Goal: Information Seeking & Learning: Learn about a topic

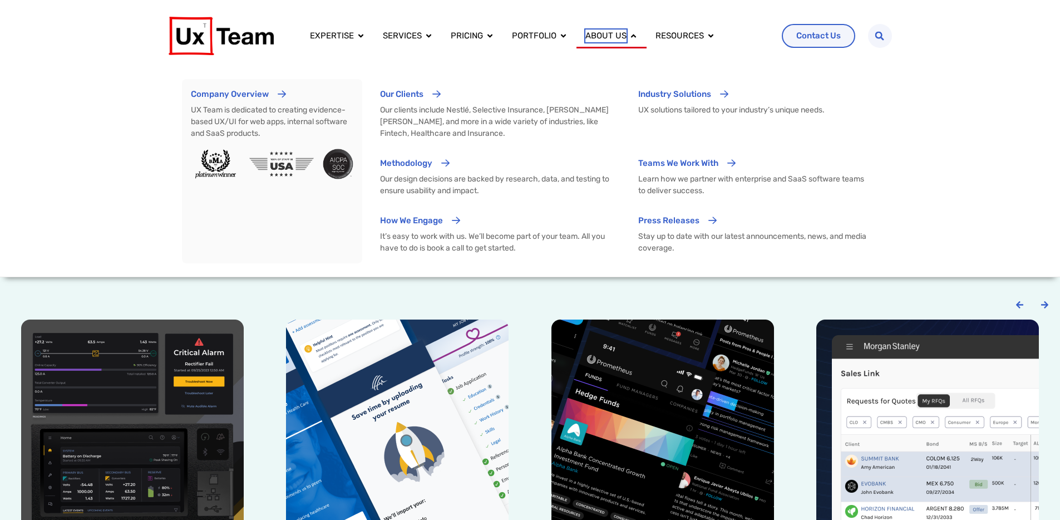
click at [610, 40] on span "About us" at bounding box center [605, 35] width 41 height 13
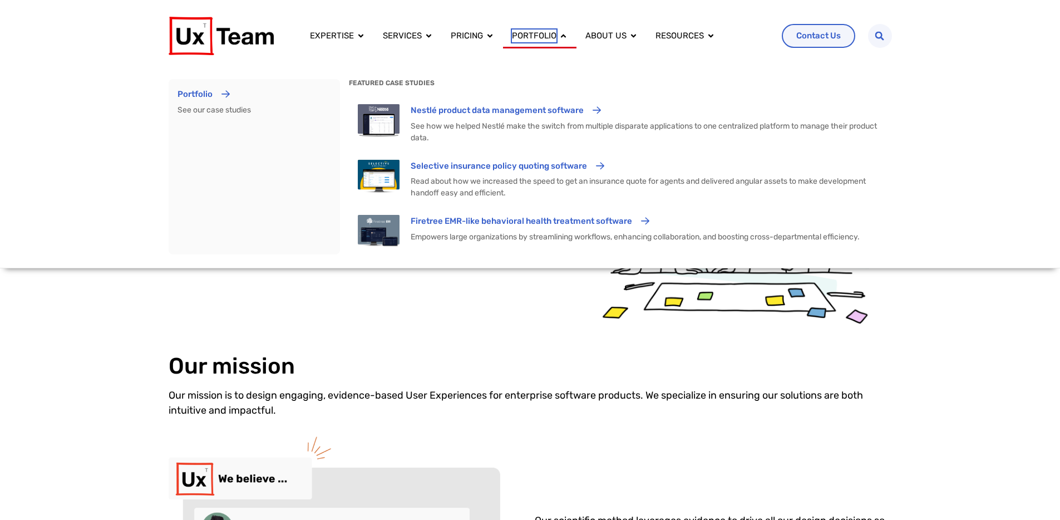
click at [517, 41] on span "Portfolio" at bounding box center [534, 35] width 45 height 13
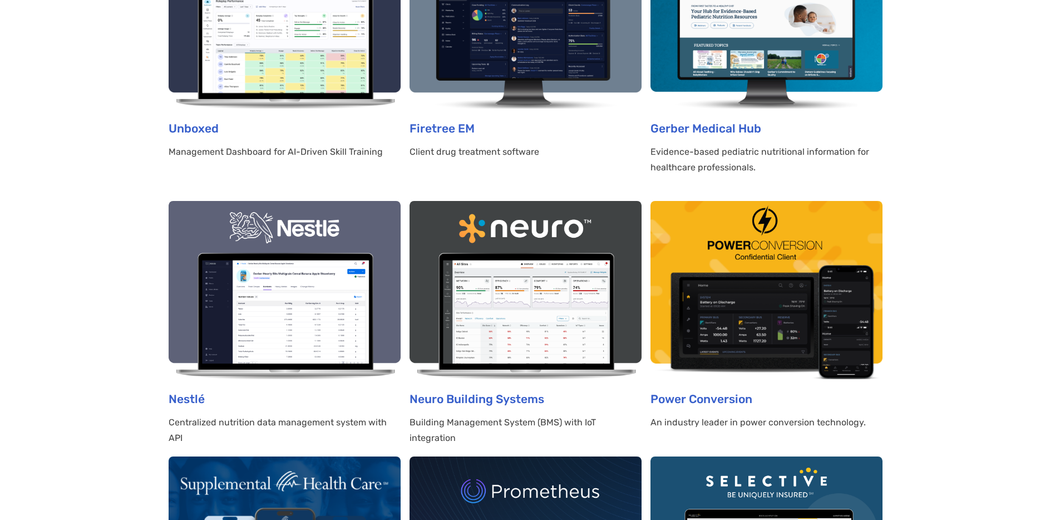
click at [325, 328] on img at bounding box center [285, 290] width 232 height 178
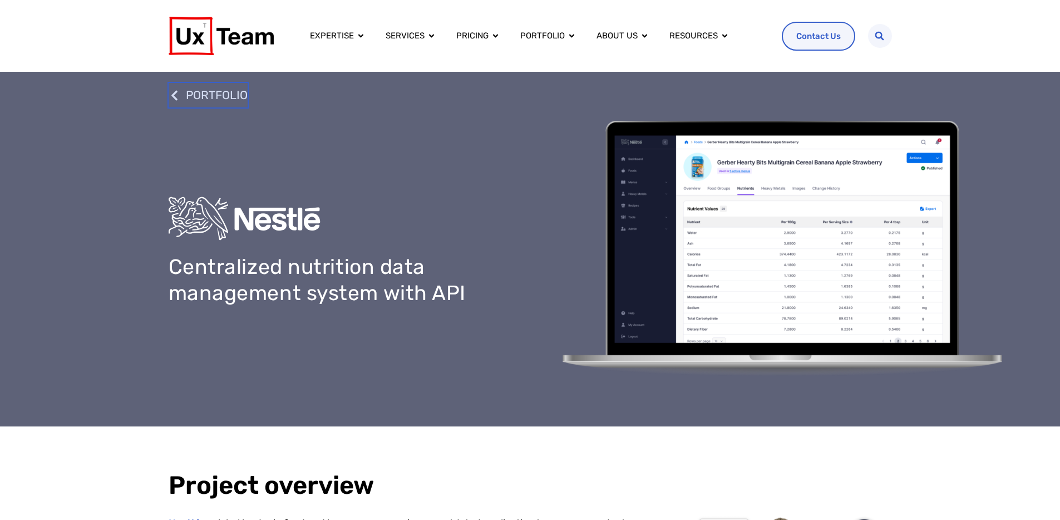
click at [177, 97] on icon at bounding box center [175, 96] width 12 height 12
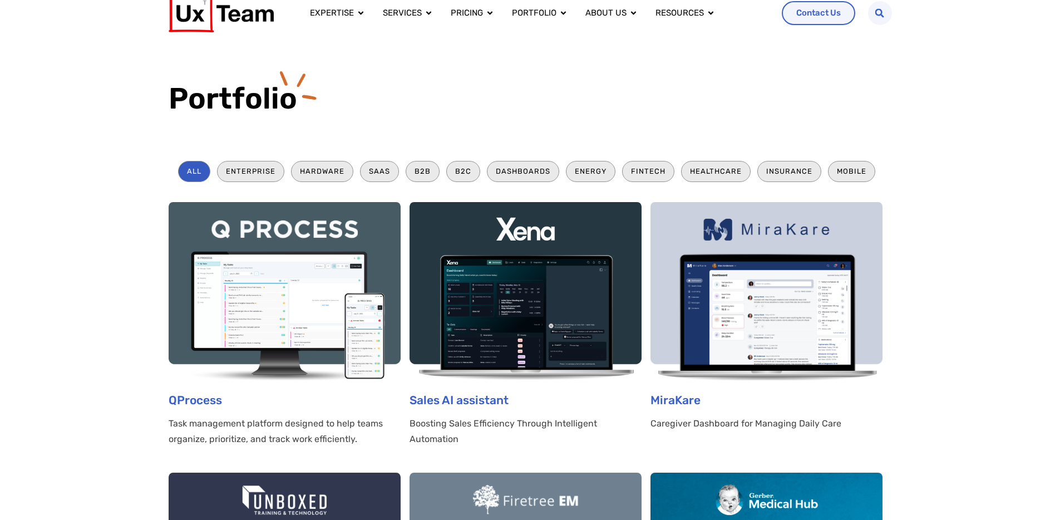
click at [248, 286] on img at bounding box center [285, 291] width 232 height 178
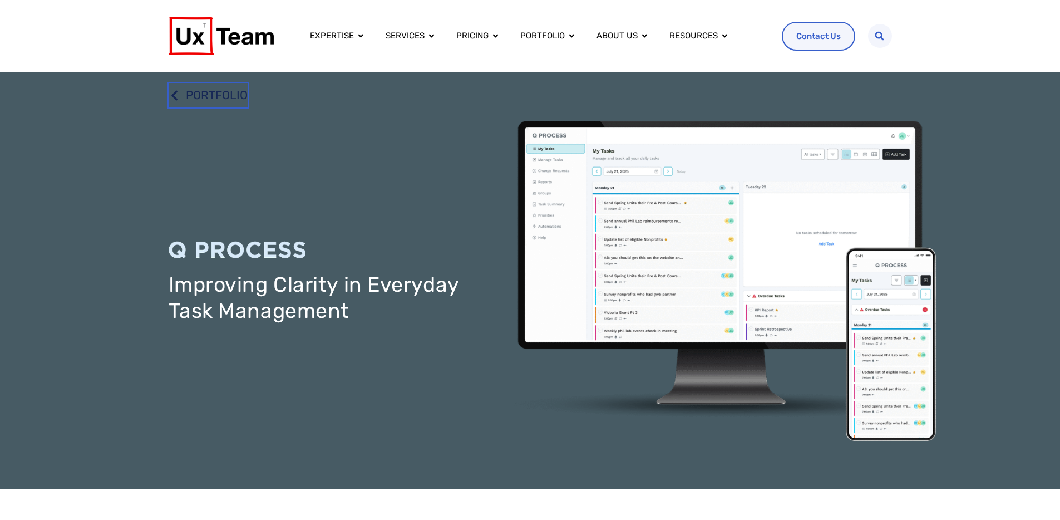
click at [231, 91] on span "PORTFOLIO" at bounding box center [215, 95] width 65 height 19
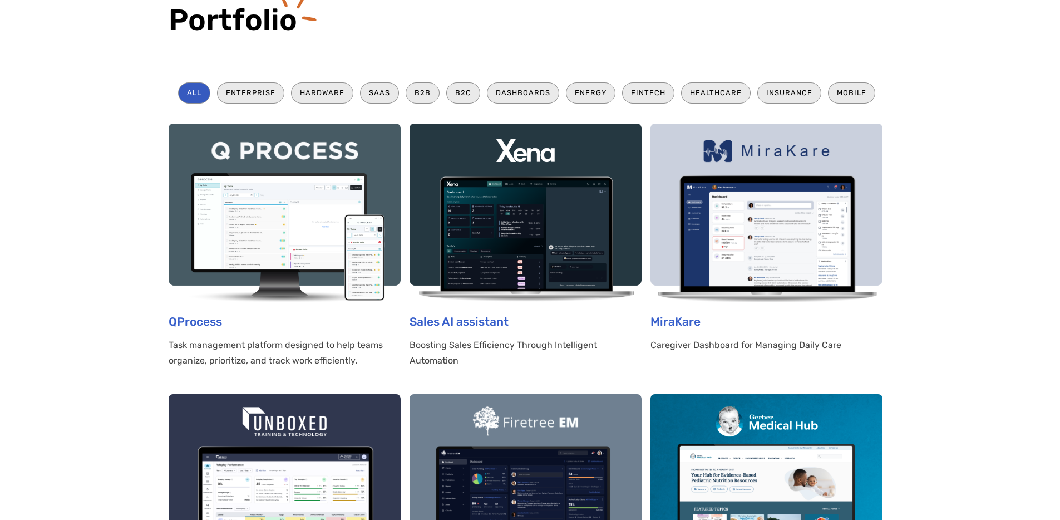
click at [772, 246] on img at bounding box center [766, 212] width 232 height 178
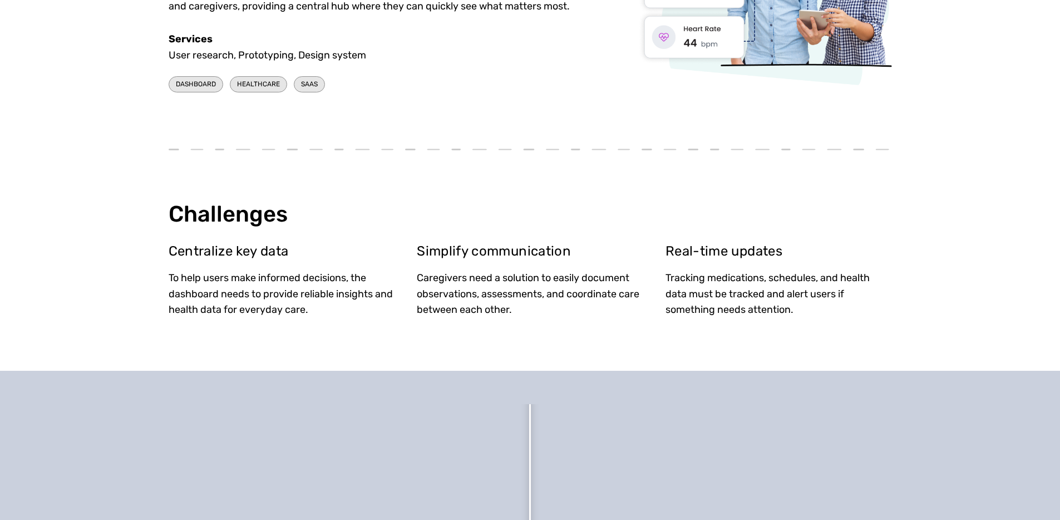
scroll to position [27, 0]
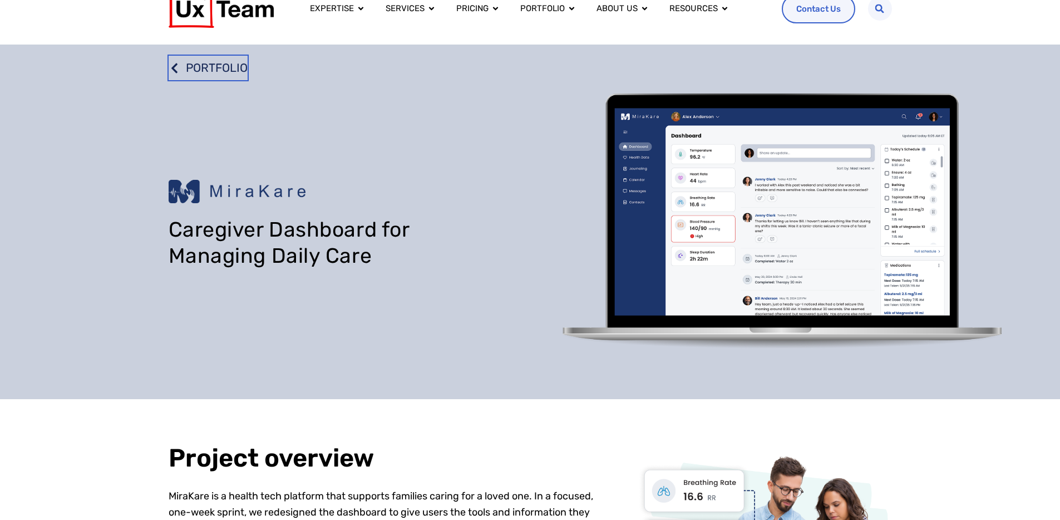
click at [209, 68] on span "PORTFOLIO" at bounding box center [215, 67] width 65 height 19
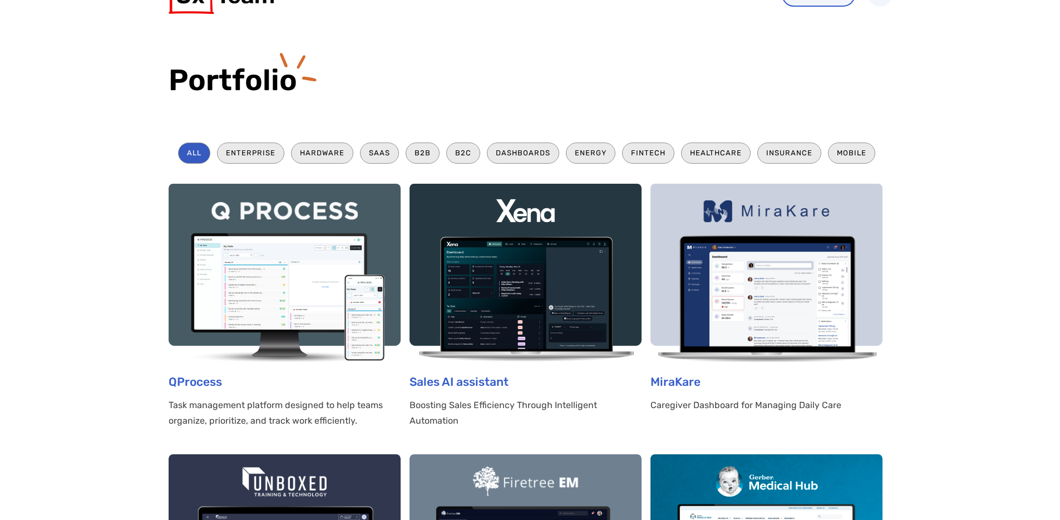
scroll to position [110, 0]
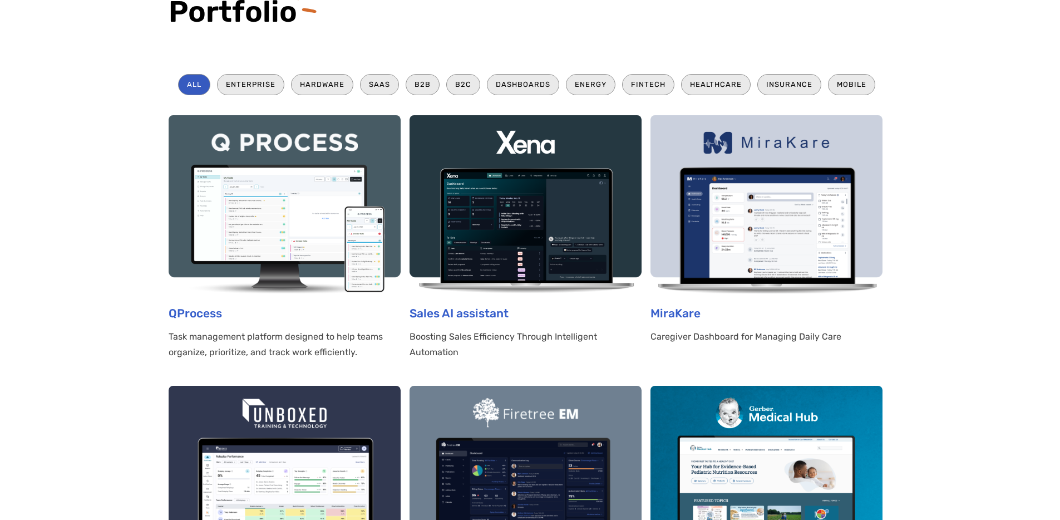
click at [317, 167] on img at bounding box center [285, 204] width 232 height 178
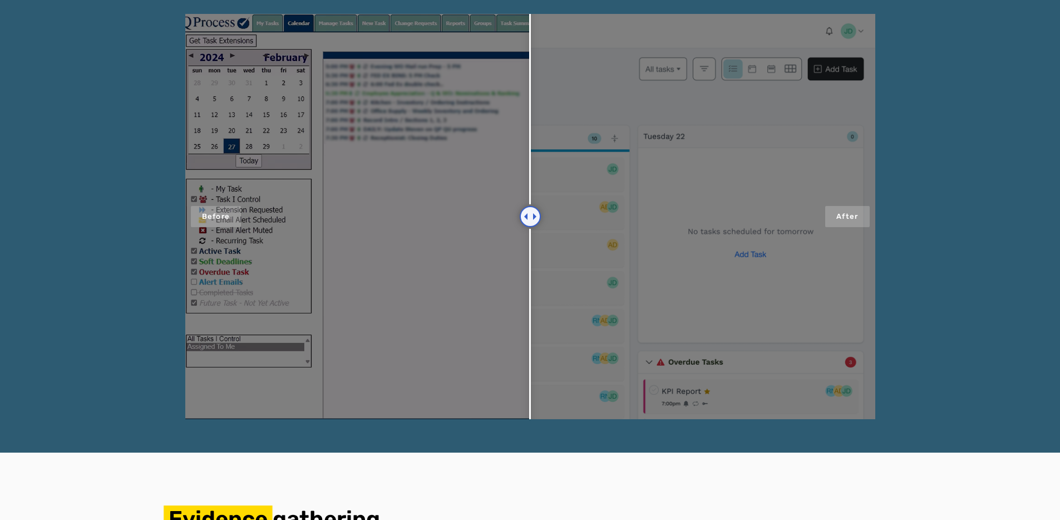
scroll to position [1023, 0]
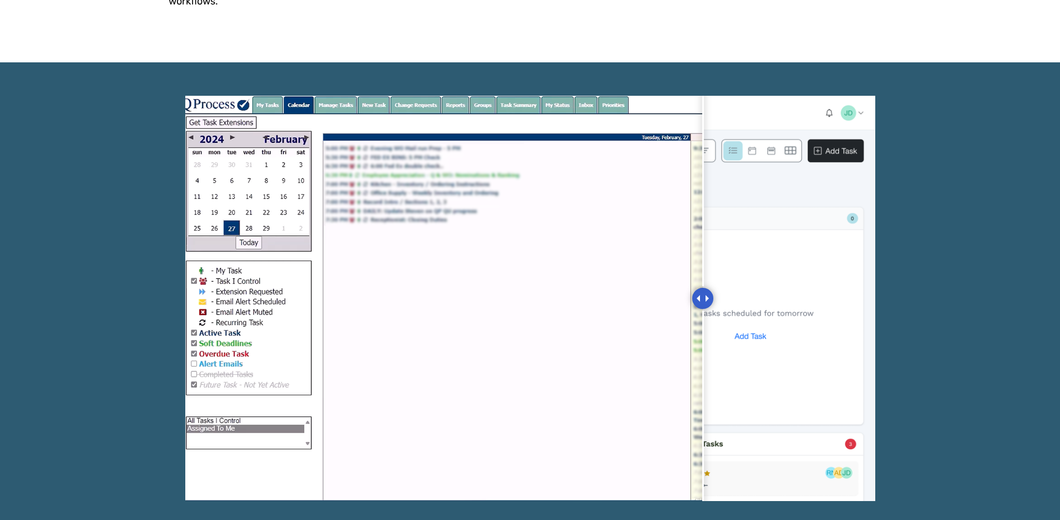
drag, startPoint x: 532, startPoint y: 300, endPoint x: 715, endPoint y: 294, distance: 183.1
click at [713, 294] on div at bounding box center [702, 298] width 21 height 21
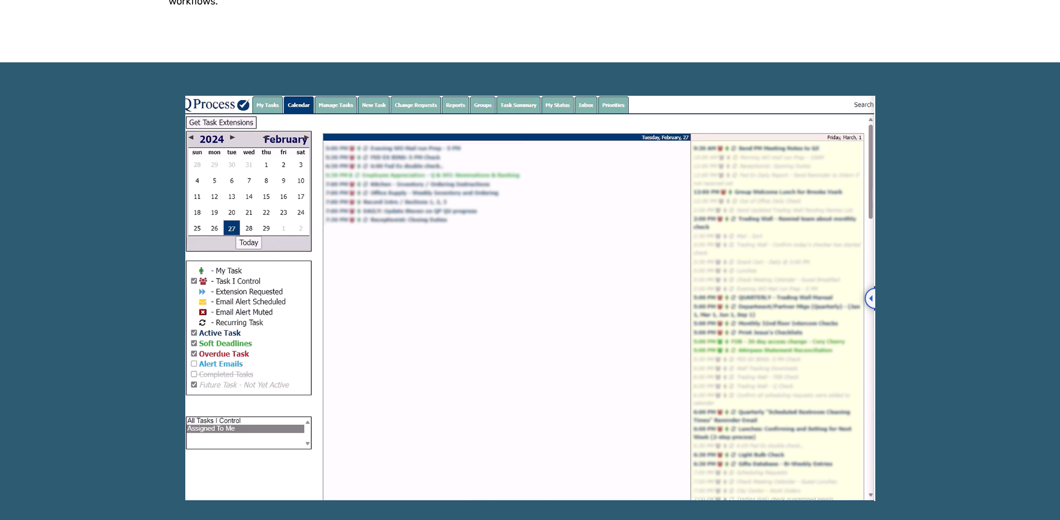
drag, startPoint x: 711, startPoint y: 300, endPoint x: 887, endPoint y: 334, distance: 178.5
click at [887, 334] on div at bounding box center [530, 298] width 1060 height 472
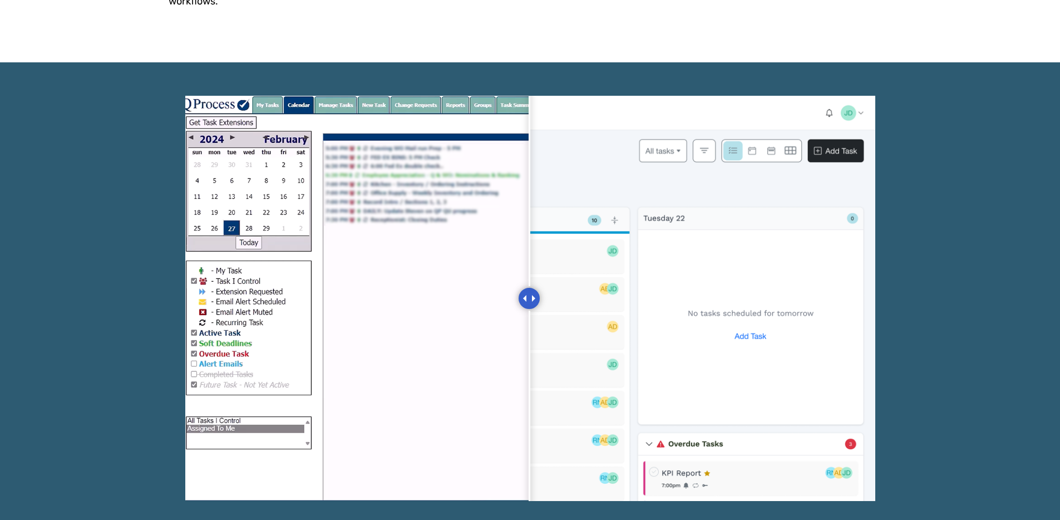
drag, startPoint x: 873, startPoint y: 303, endPoint x: 529, endPoint y: 281, distance: 345.0
click at [529, 288] on div at bounding box center [528, 298] width 21 height 21
click at [974, 219] on div at bounding box center [530, 298] width 1060 height 472
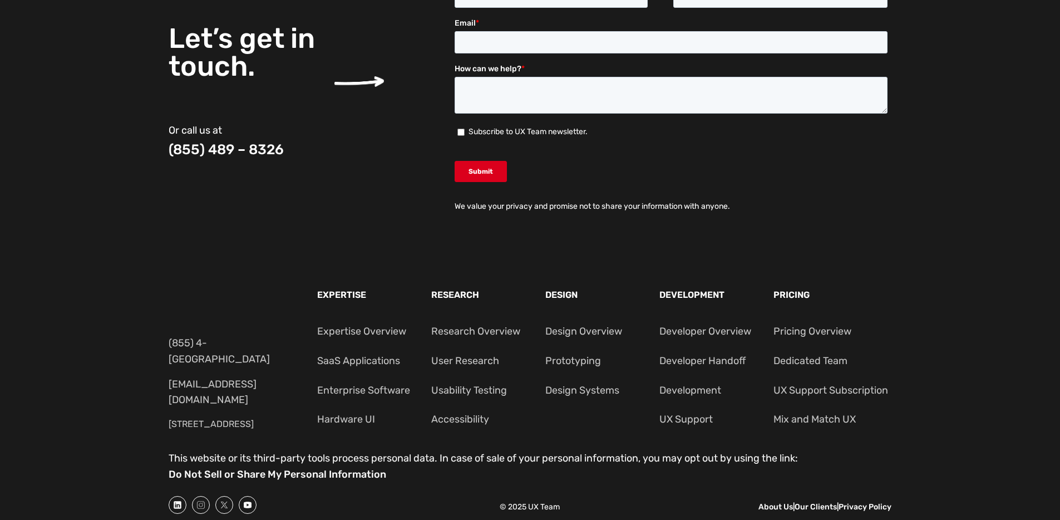
scroll to position [0, 0]
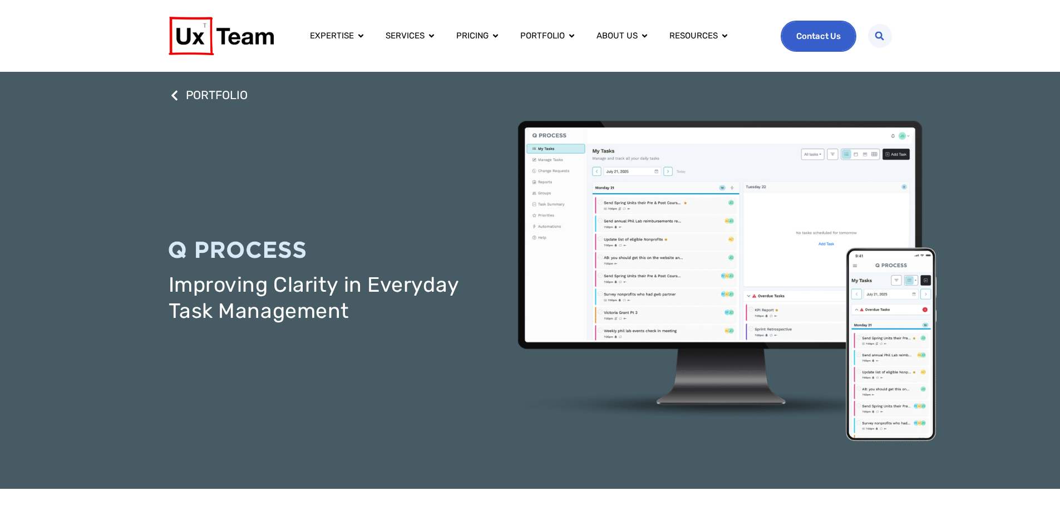
click at [800, 32] on span "Contact Us" at bounding box center [818, 35] width 45 height 13
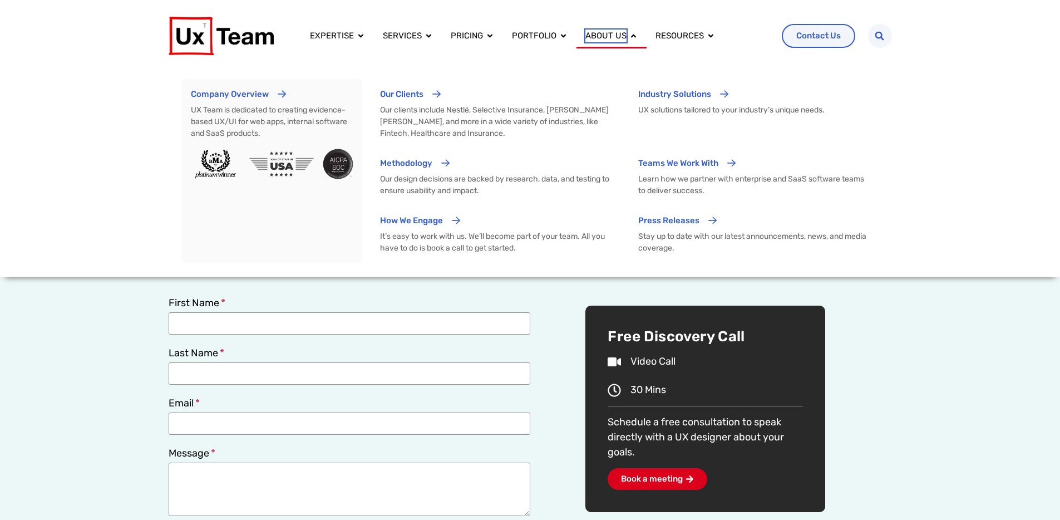
click at [612, 36] on span "About us" at bounding box center [605, 35] width 41 height 13
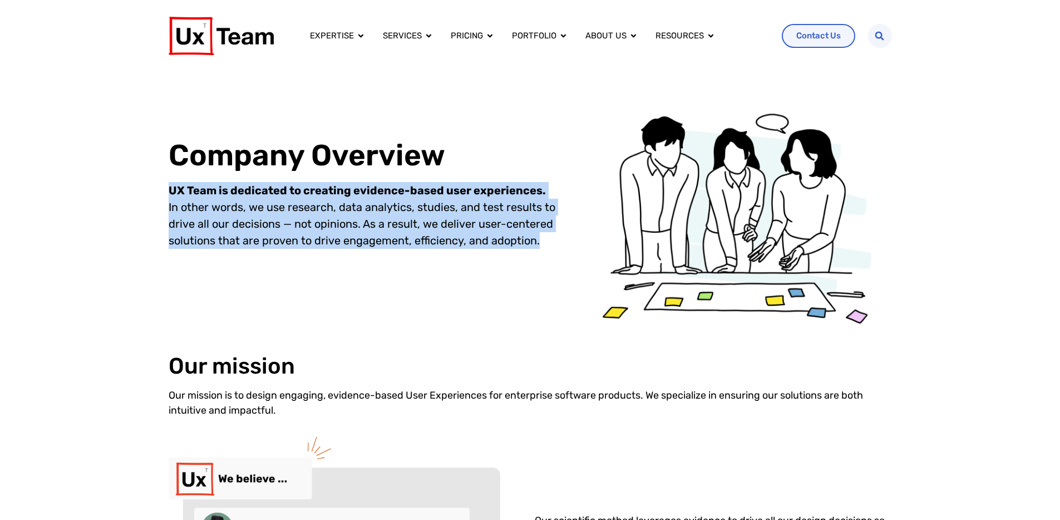
drag, startPoint x: 165, startPoint y: 189, endPoint x: 550, endPoint y: 248, distance: 389.4
click at [550, 248] on div "Company Overview UX Team is dedicated to creating evidence-based user experienc…" at bounding box center [530, 202] width 1060 height 261
copy p "UX Team is dedicated to creating evidence-based user experiences. In other word…"
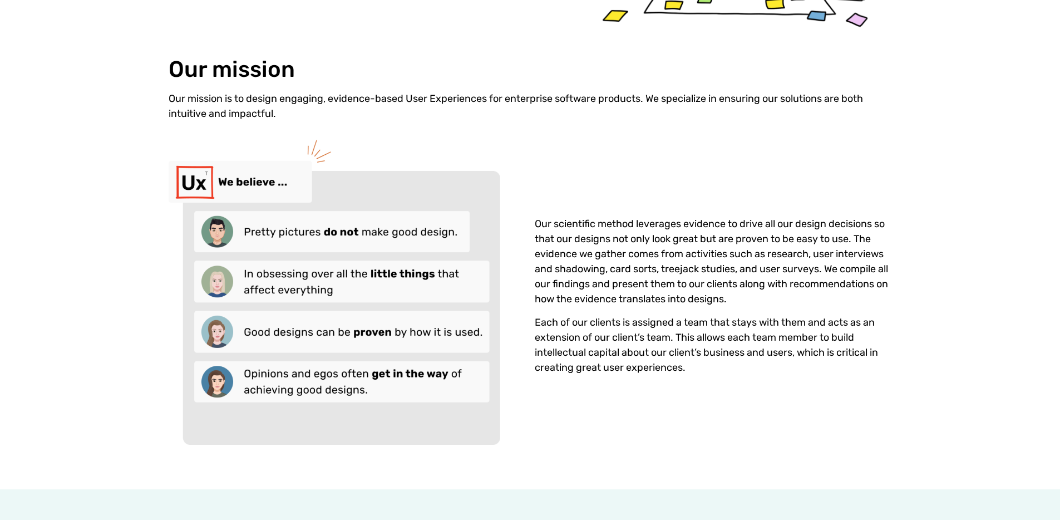
scroll to position [300, 0]
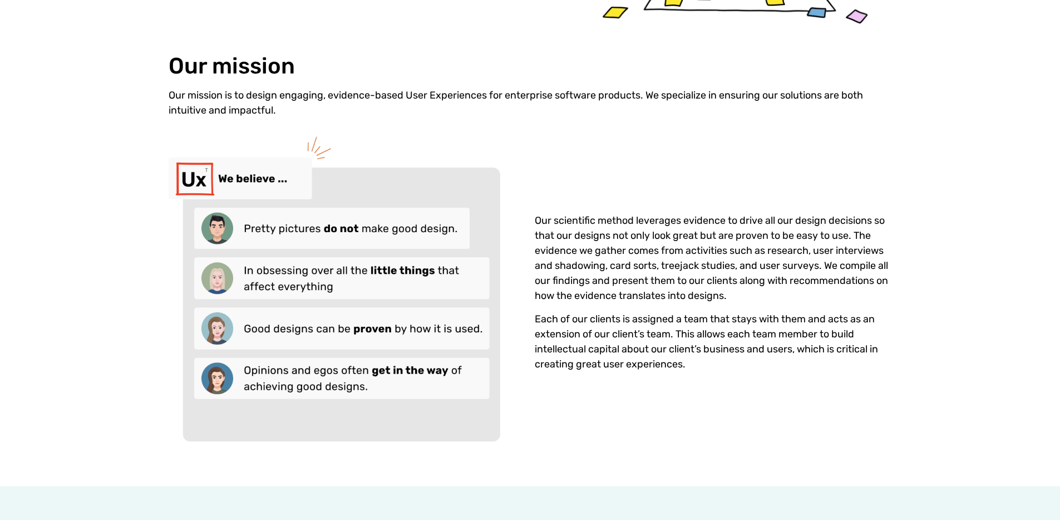
click at [301, 108] on p "Our mission is to design engaging, evidence-based User Experiences for enterpri…" at bounding box center [530, 103] width 723 height 30
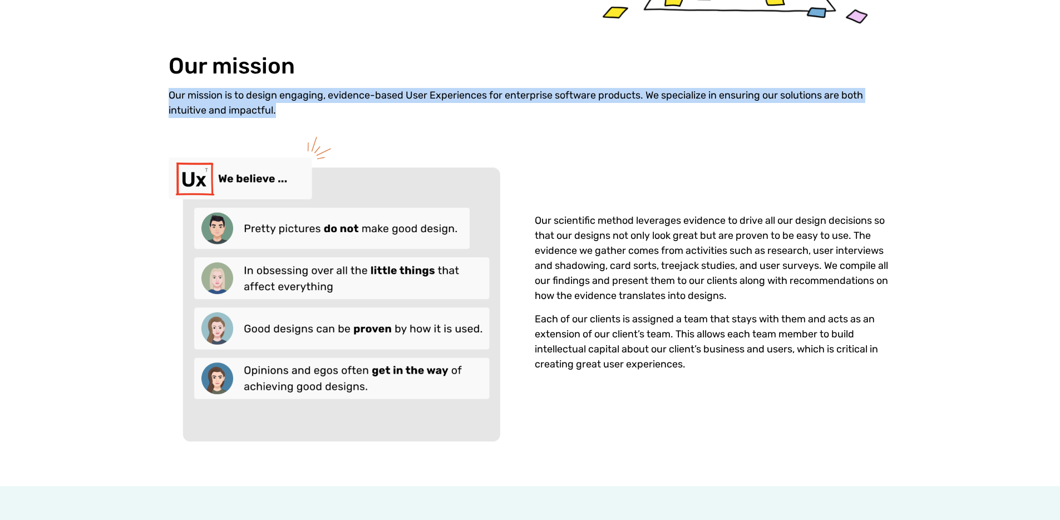
drag, startPoint x: 168, startPoint y: 96, endPoint x: 279, endPoint y: 110, distance: 111.6
click at [279, 110] on p "Our mission is to design engaging, evidence-based User Experiences for enterpri…" at bounding box center [530, 103] width 723 height 30
copy p "Our mission is to design engaging, evidence-based User Experiences for enterpri…"
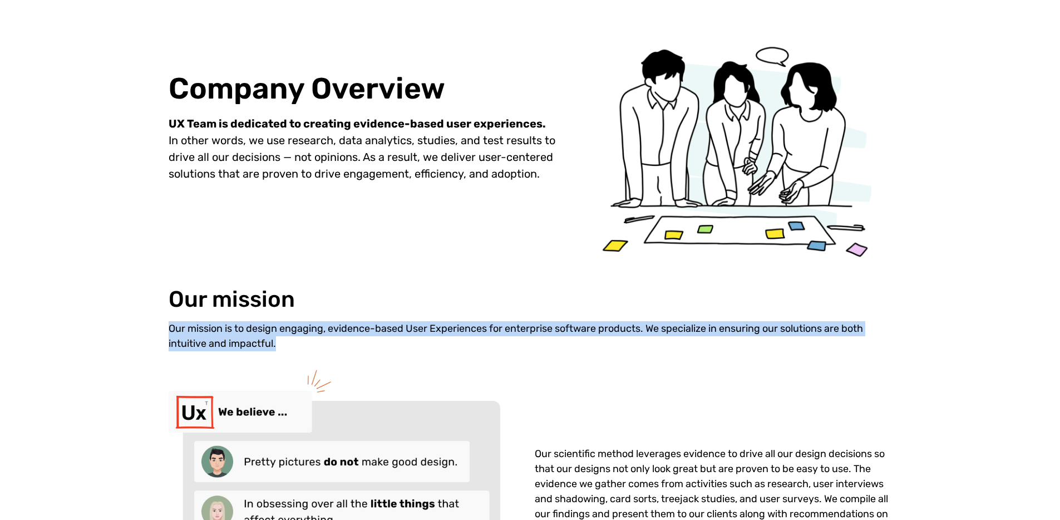
scroll to position [0, 0]
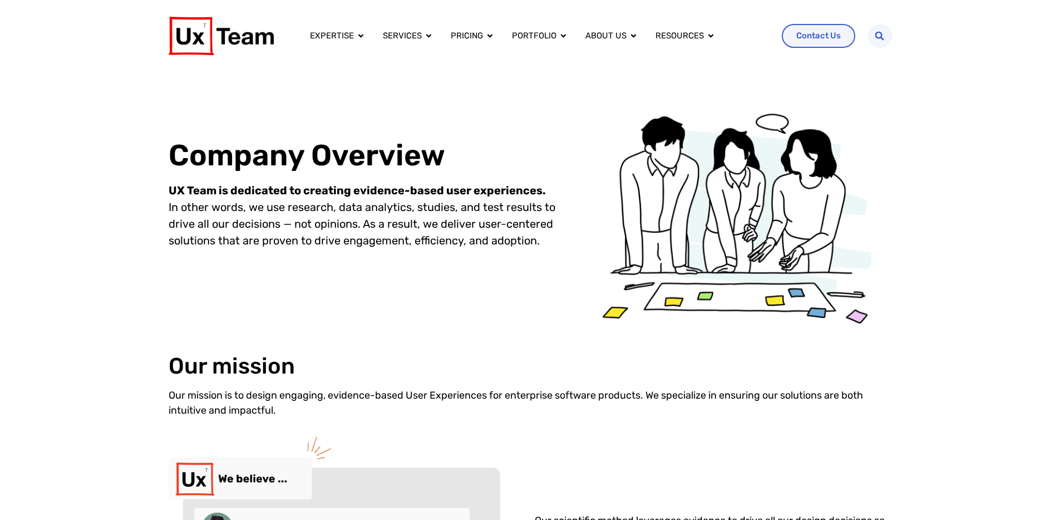
click at [488, 244] on p "UX Team is dedicated to creating evidence-based user experiences. In other word…" at bounding box center [368, 215] width 398 height 67
